Goal: Task Accomplishment & Management: Complete application form

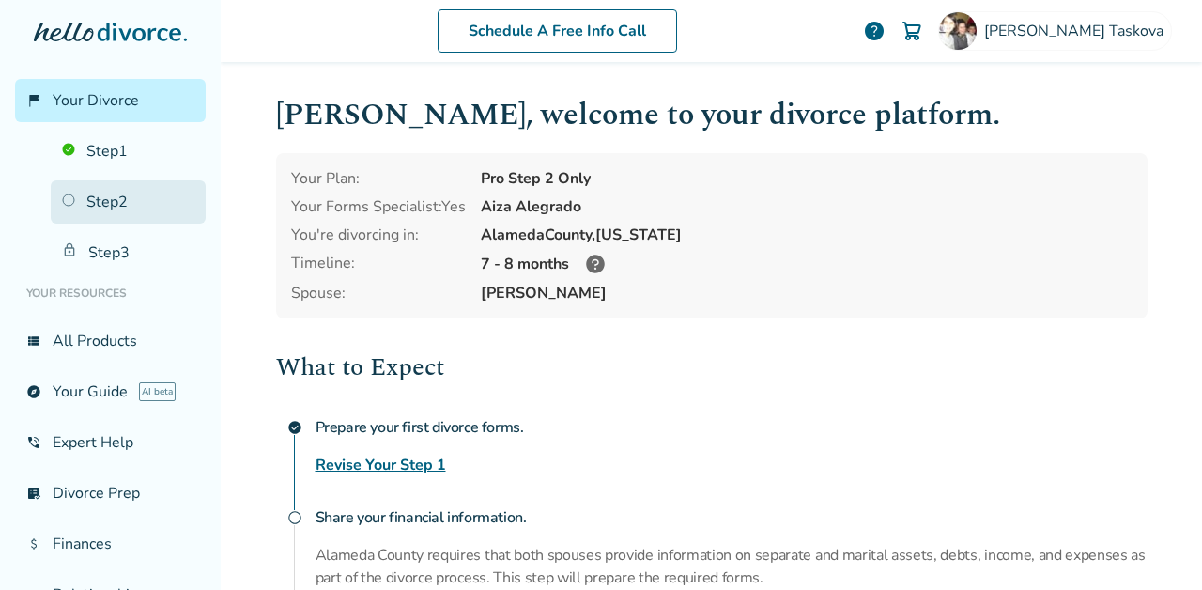
click at [149, 201] on link "Step 2" at bounding box center [128, 201] width 155 height 43
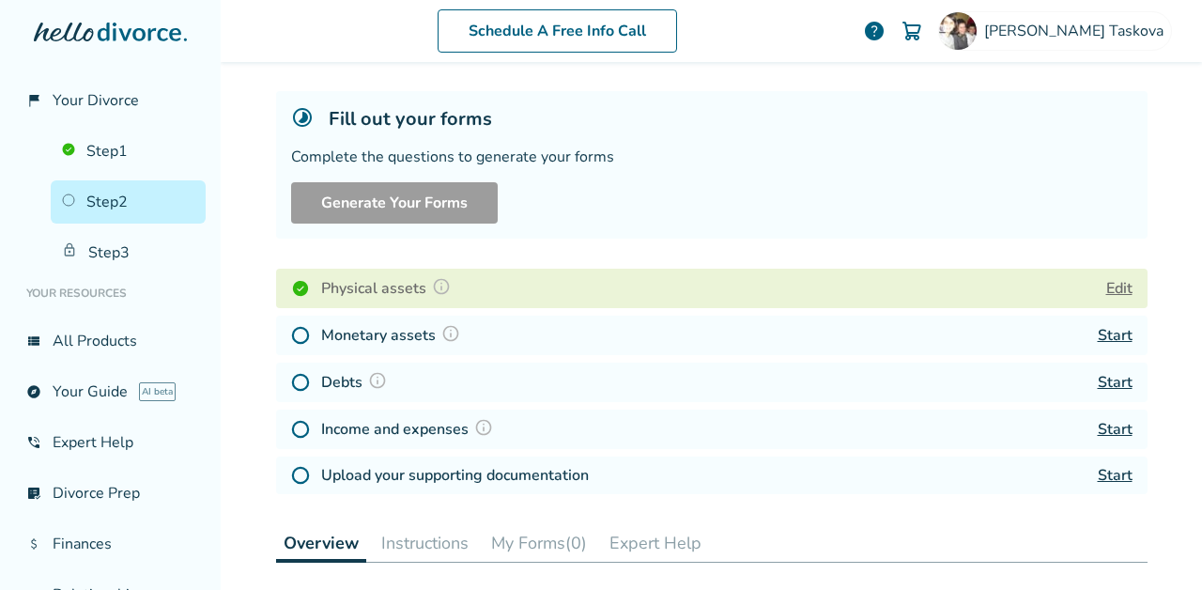
scroll to position [116, 0]
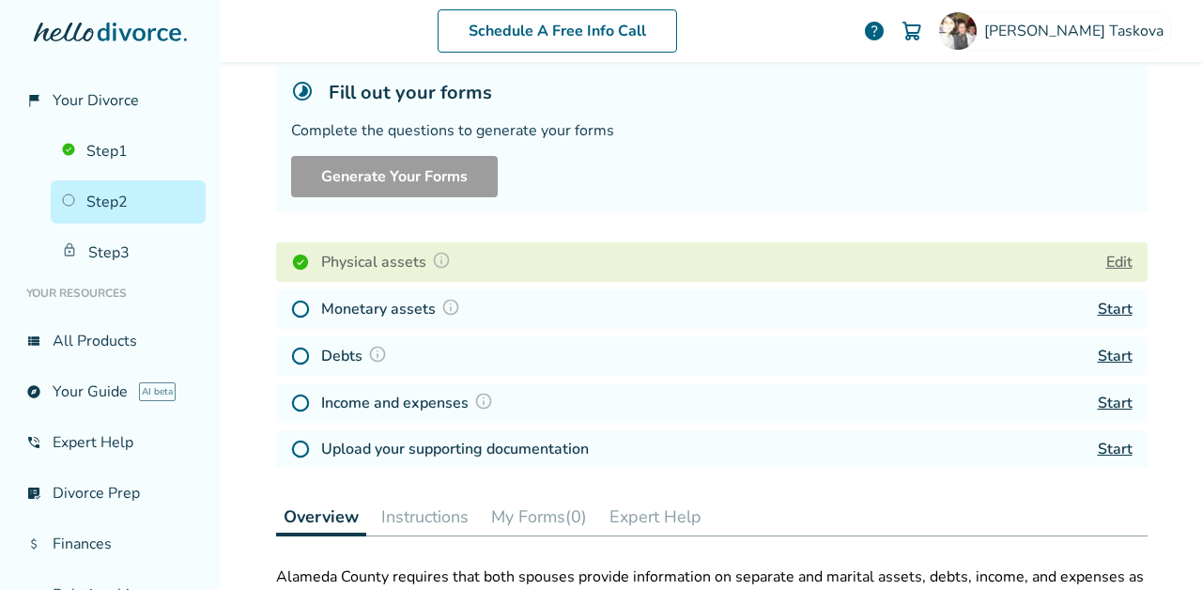
click at [1113, 306] on link "Start" at bounding box center [1114, 309] width 35 height 21
